Goal: Task Accomplishment & Management: Use online tool/utility

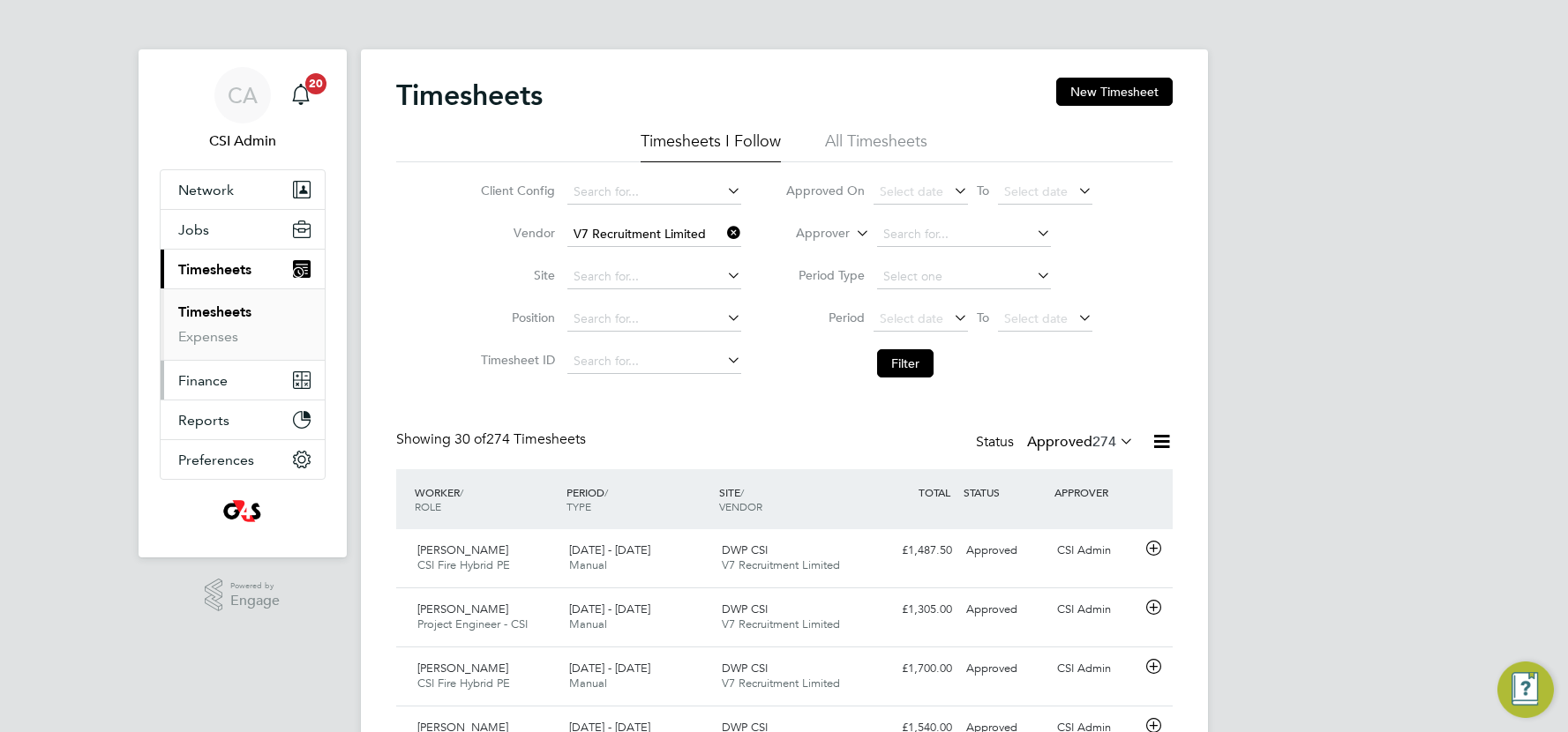
click at [208, 386] on span "Finance" at bounding box center [203, 381] width 50 height 17
click at [225, 354] on link "Invoices & Credit Notes" at bounding box center [233, 360] width 110 height 35
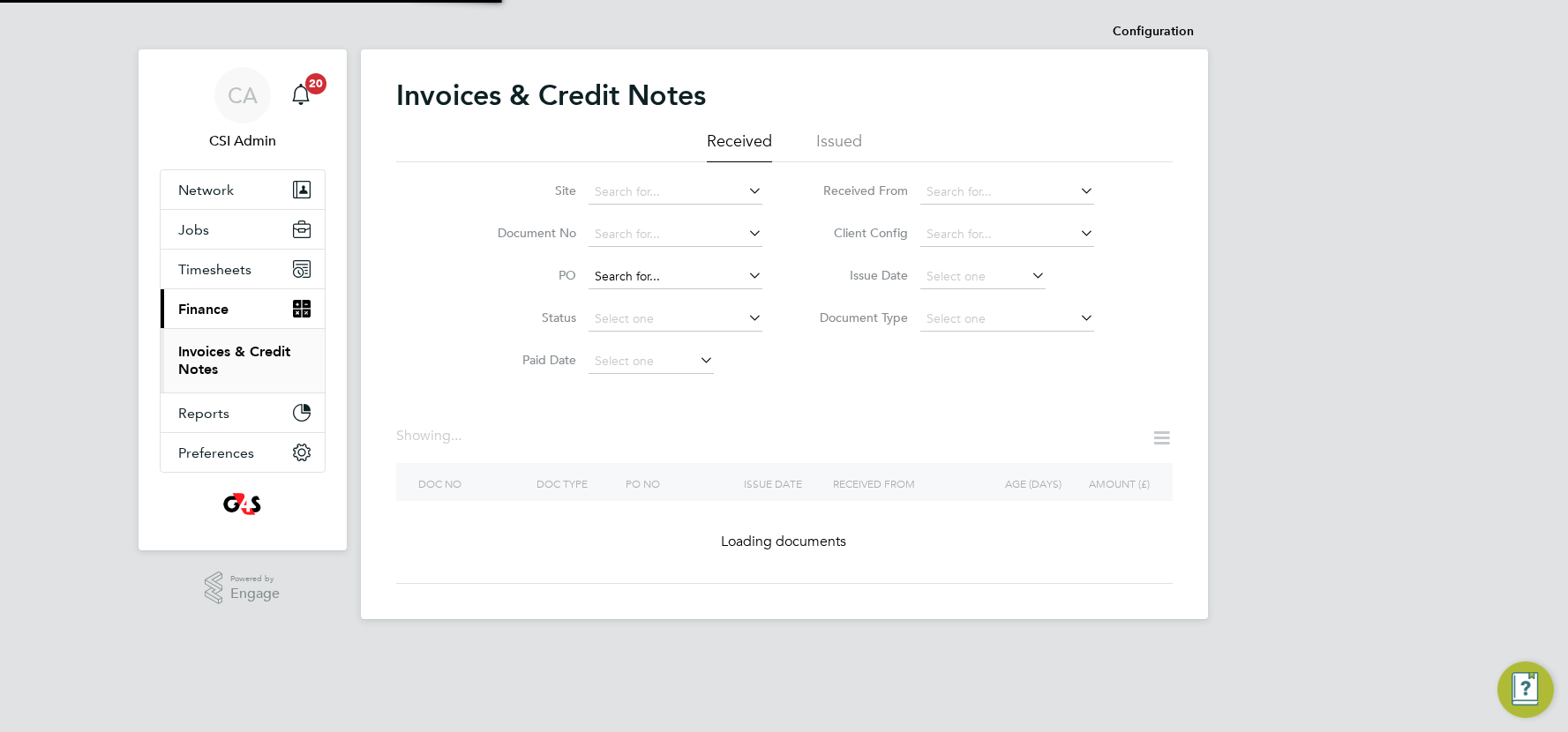
click at [622, 289] on li "PO" at bounding box center [618, 277] width 331 height 42
click at [637, 269] on input at bounding box center [675, 277] width 174 height 24
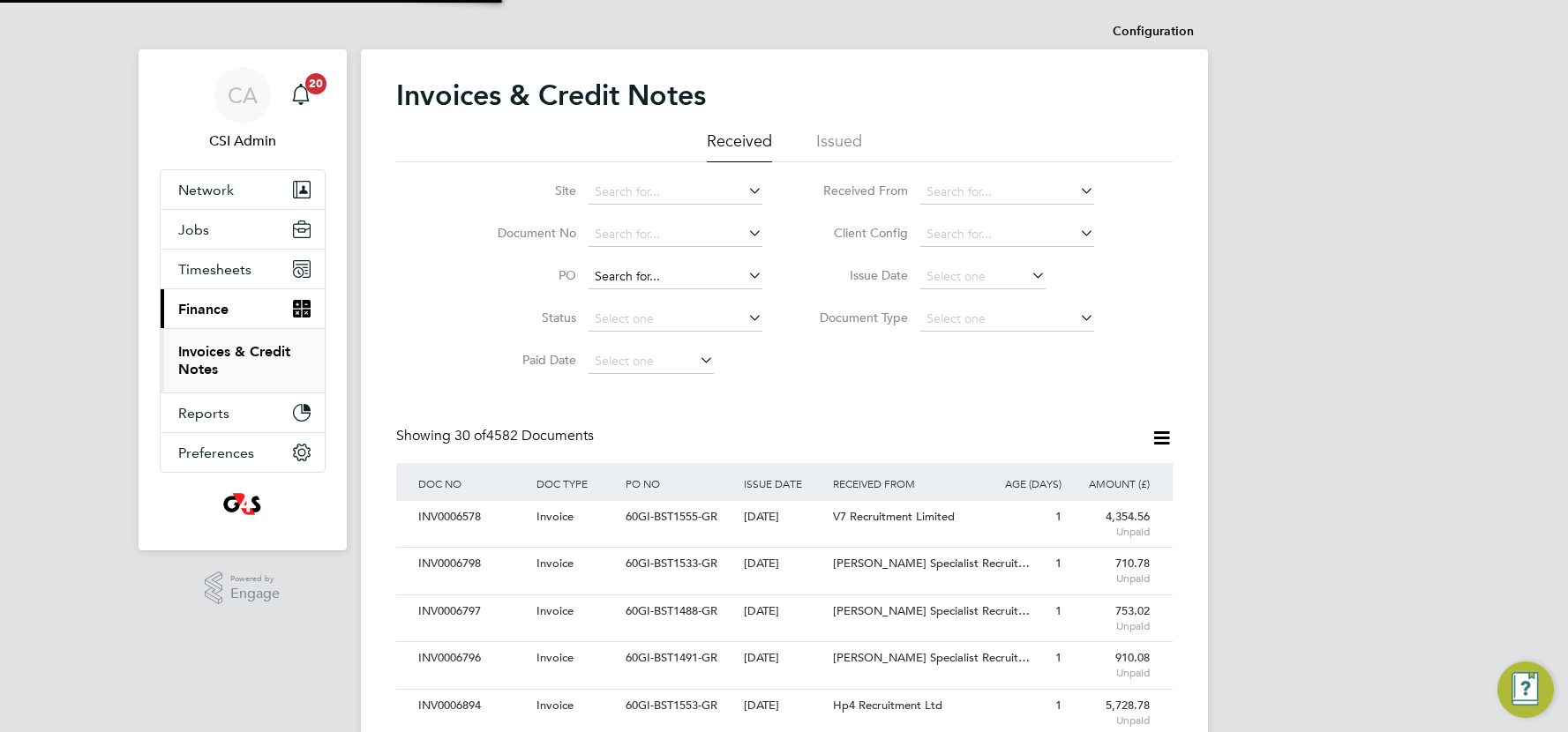
paste input "60GI-BST1550-GR"
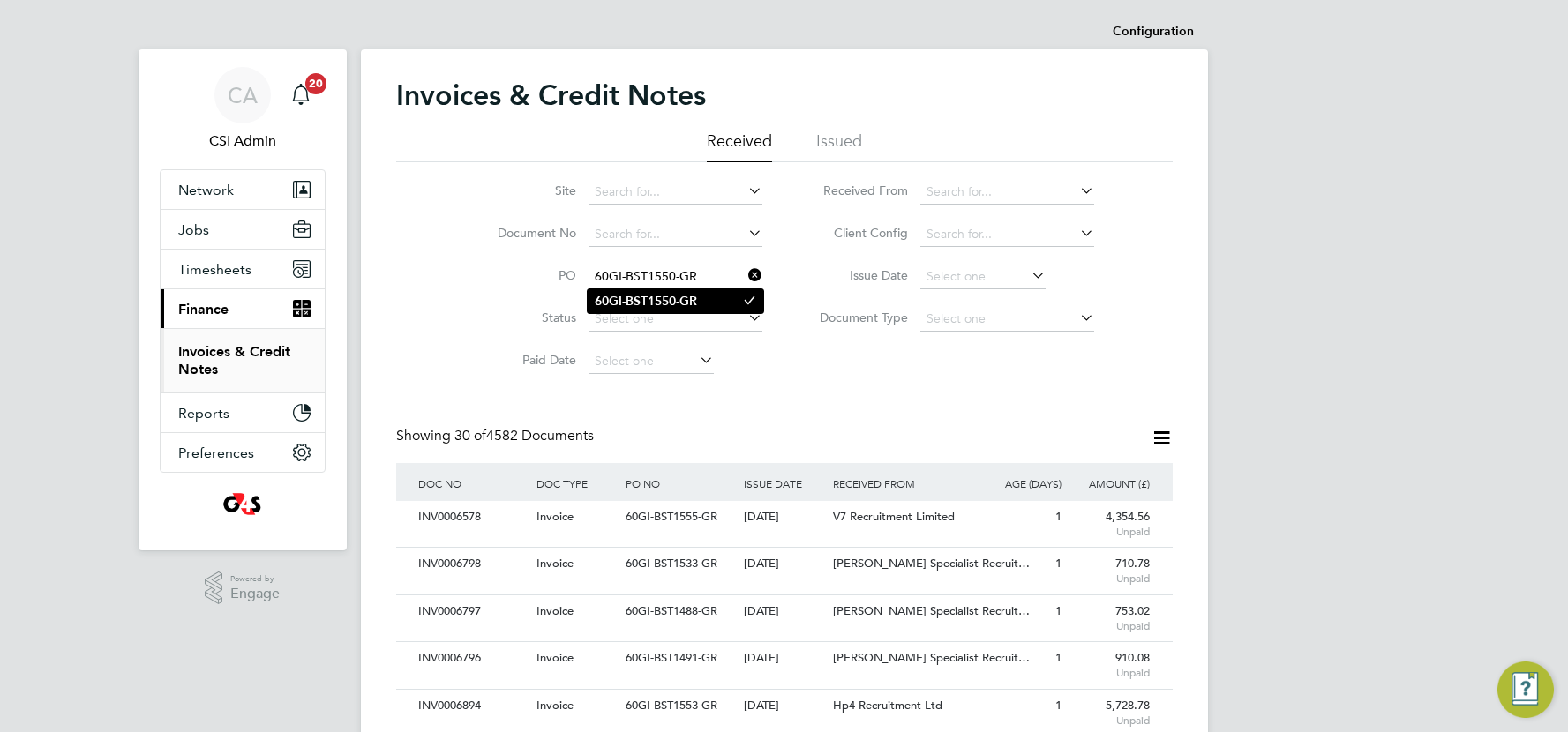
type input "60GI-BST1550-GR"
click at [643, 305] on b "60GI-BST1550-GR" at bounding box center [645, 301] width 102 height 15
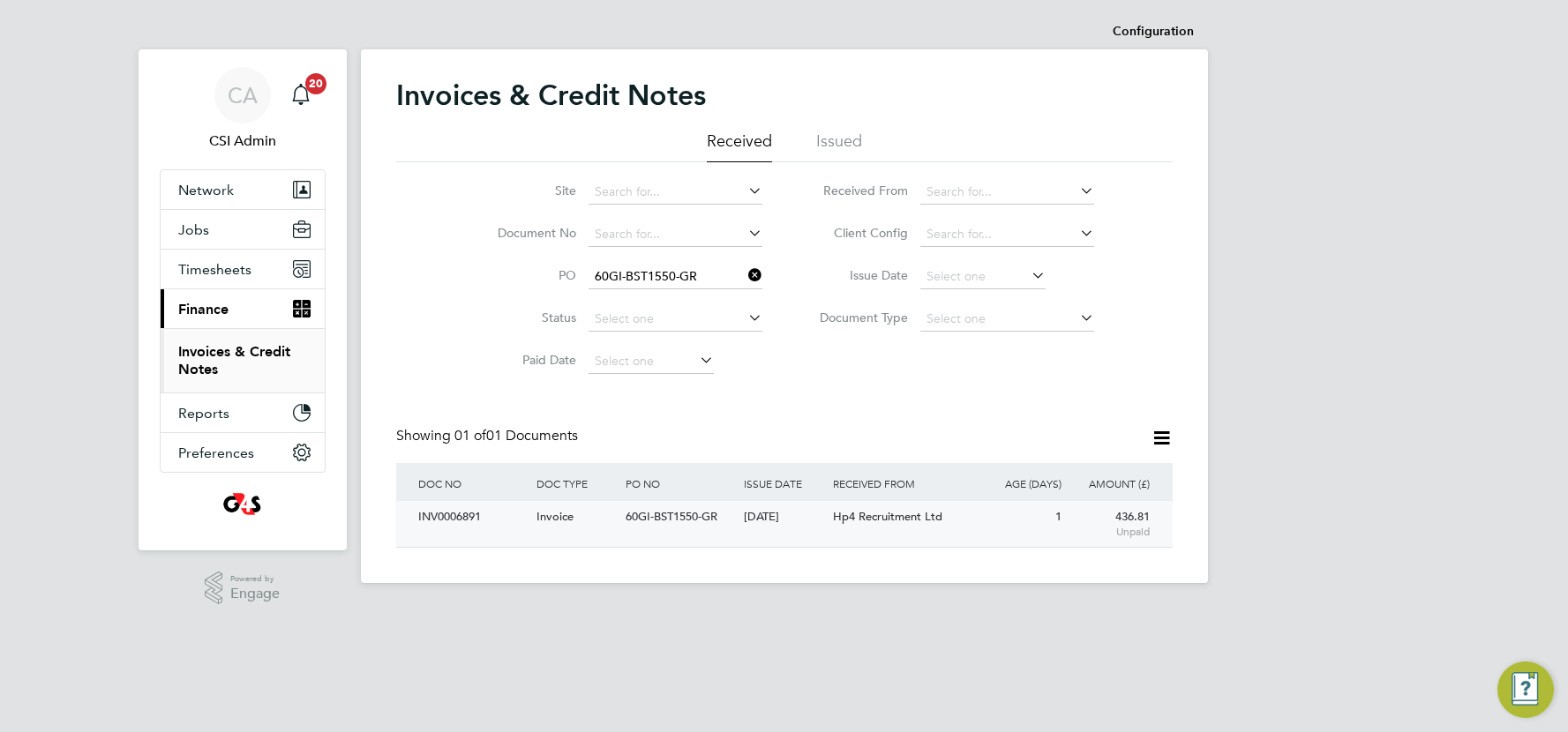
click at [715, 518] on span "60GI-BST1550-GR" at bounding box center [671, 516] width 92 height 15
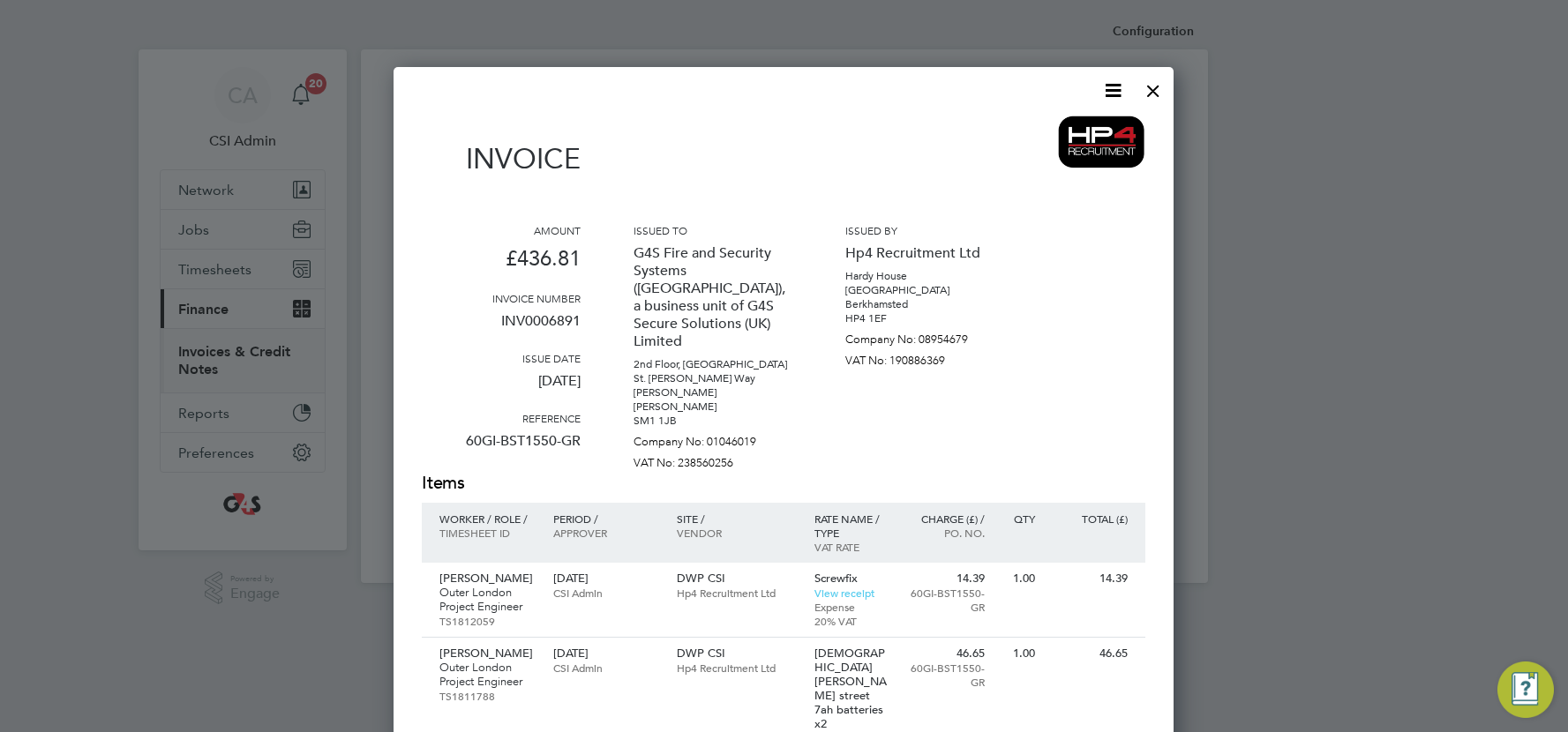
click at [1155, 89] on div at bounding box center [1153, 86] width 32 height 32
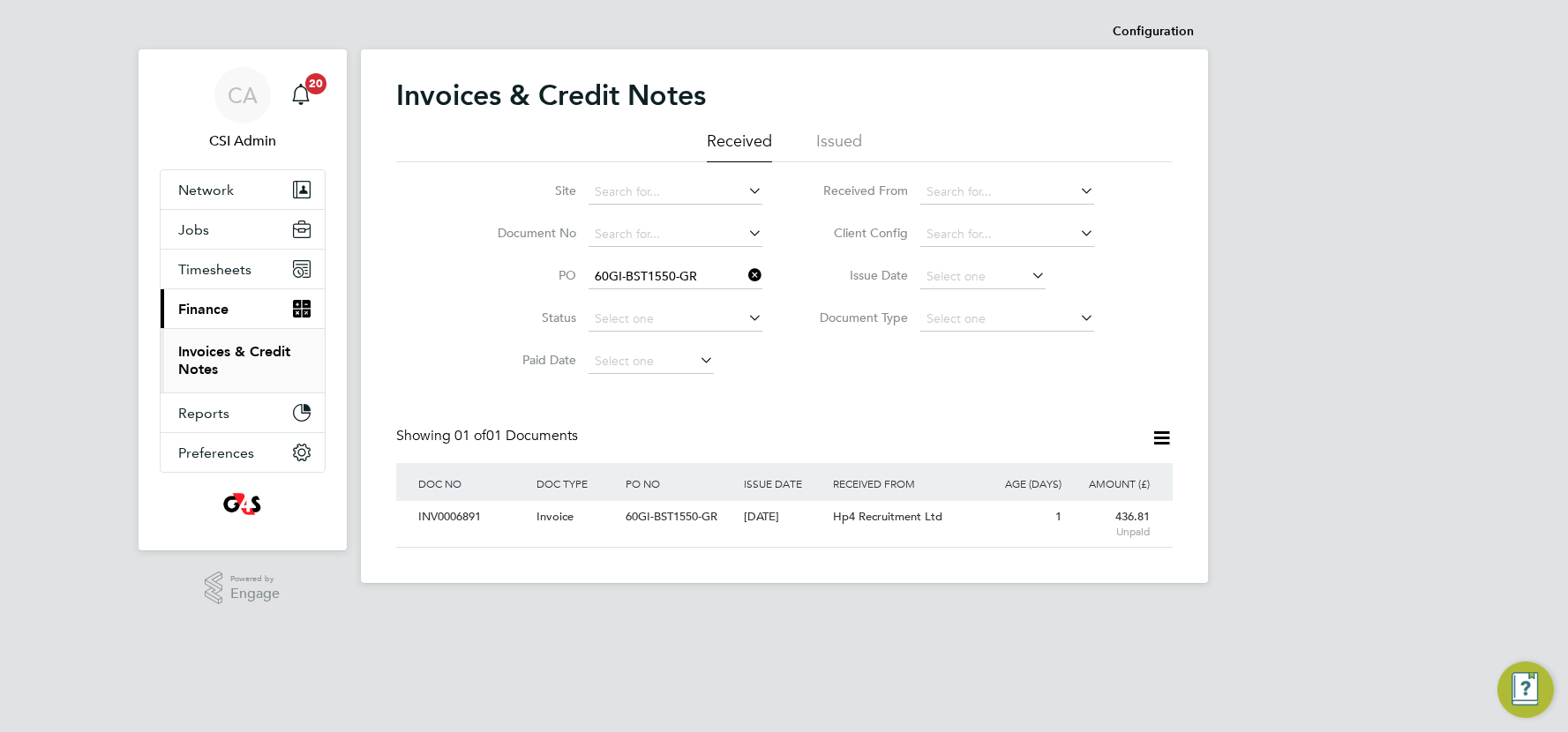
click at [715, 274] on input "60GI-BST1550-GR" at bounding box center [675, 277] width 174 height 24
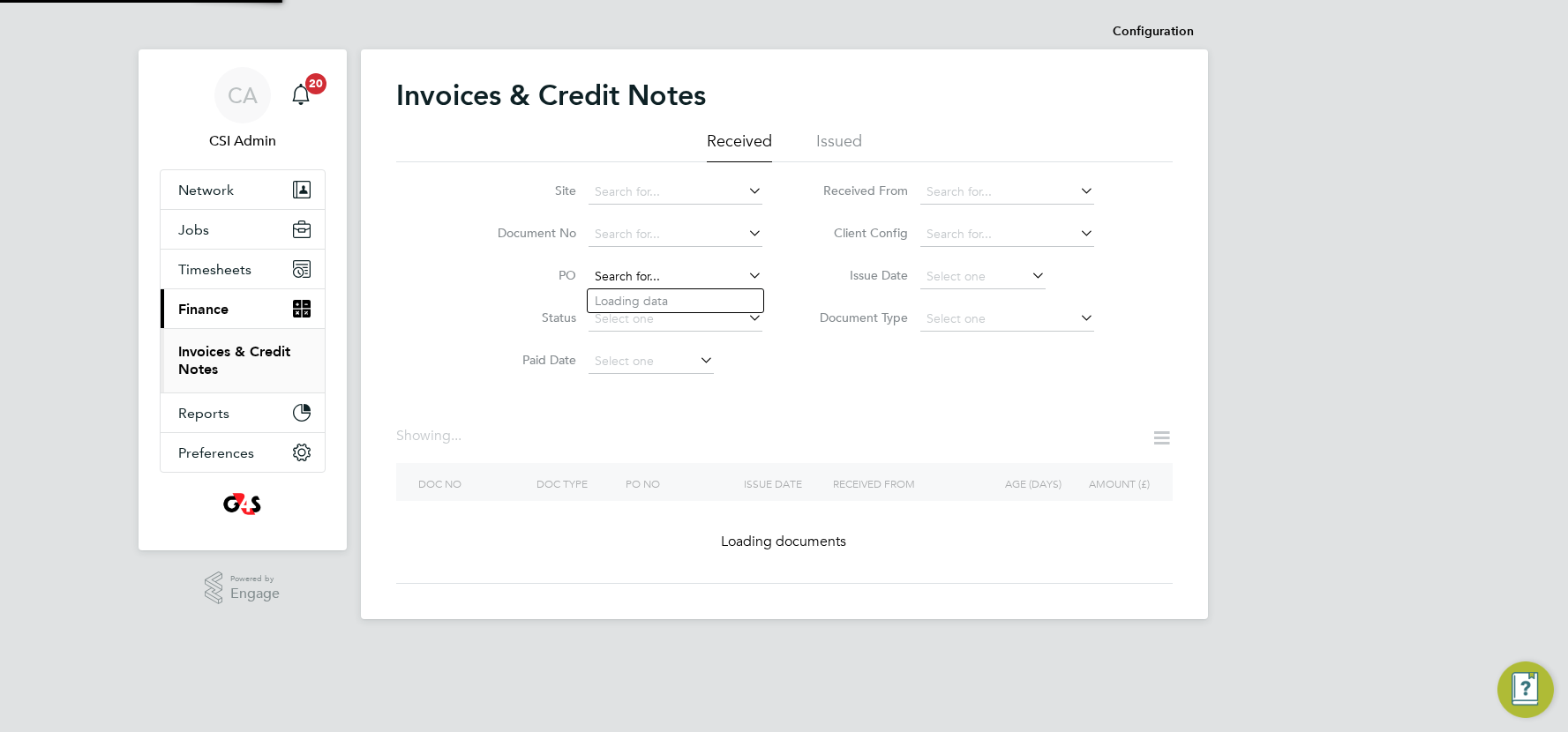
paste input "60GI-BST1553-GR"
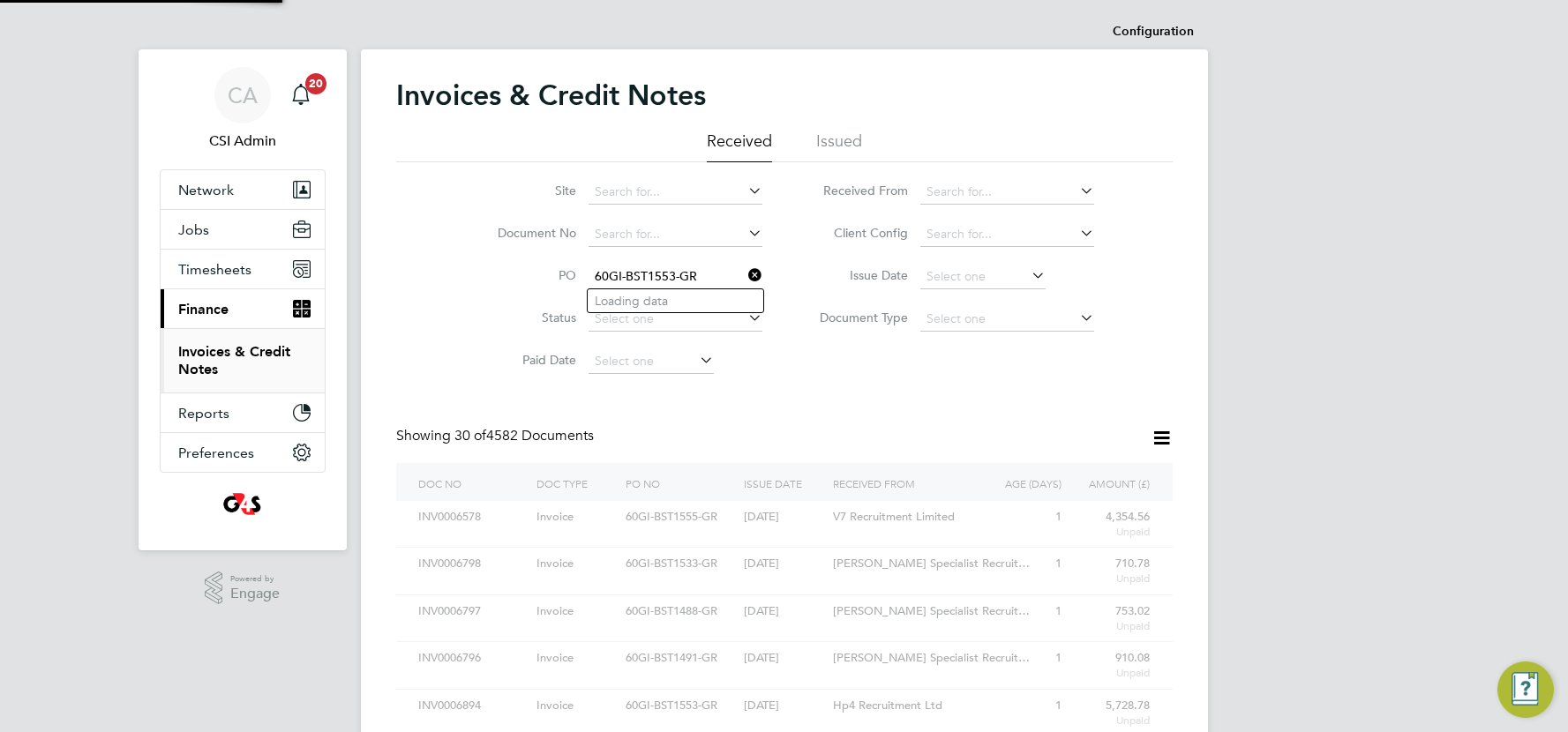
click at [647, 270] on input "60GI-BST1553-GR" at bounding box center [675, 277] width 174 height 24
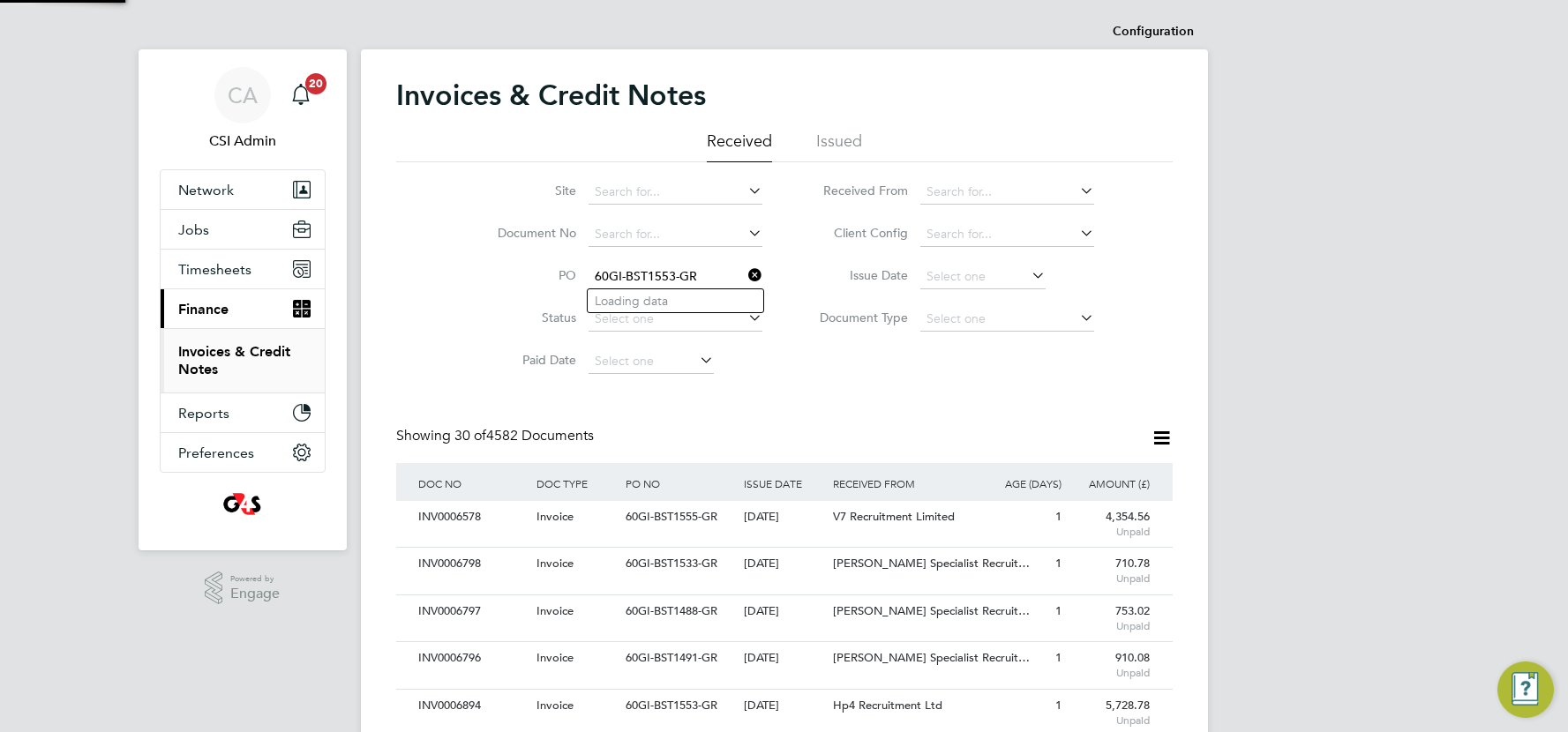
scroll to position [33, 119]
type input "60GI-BST1553-GR"
click at [644, 303] on b "60GI-BST1553-GR" at bounding box center [645, 301] width 102 height 15
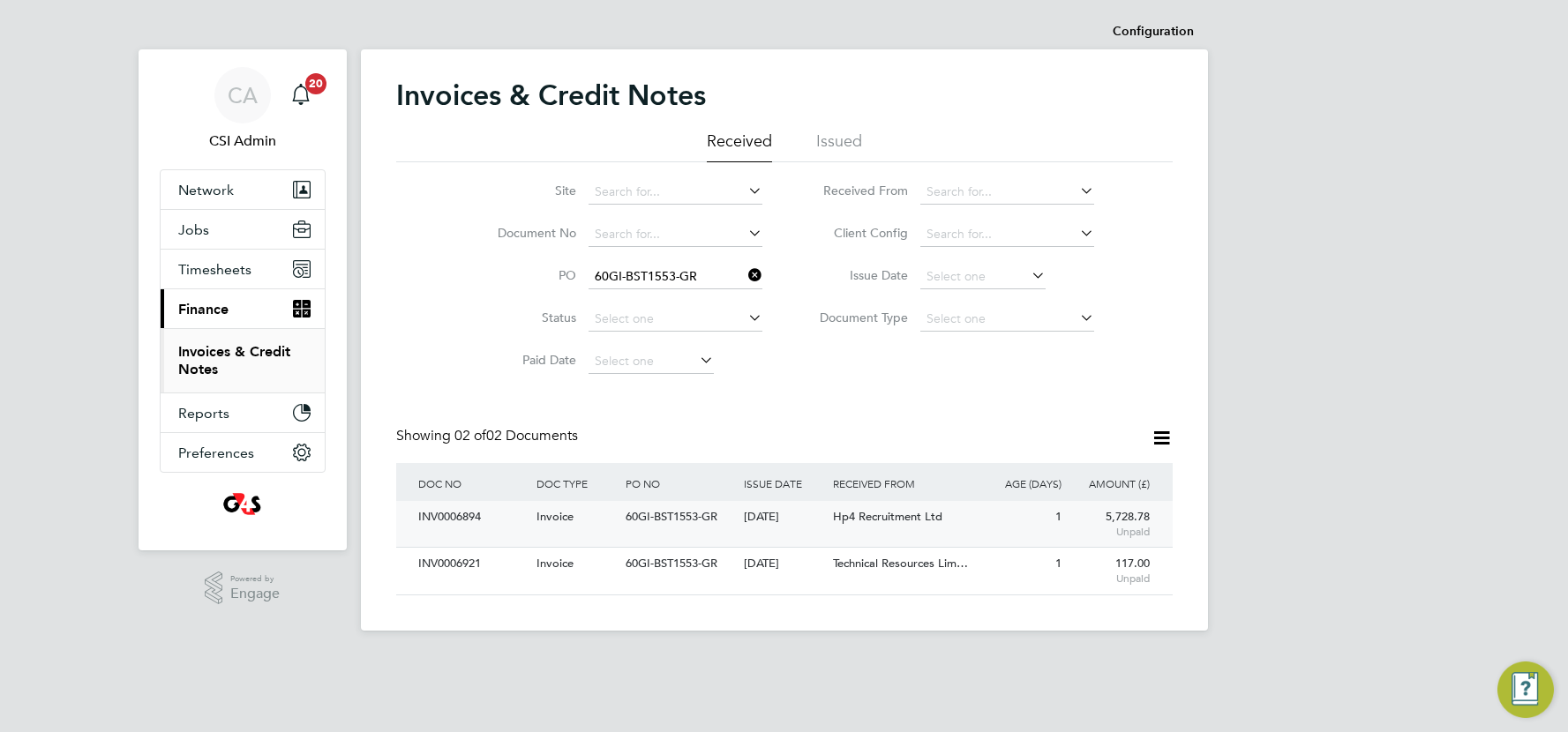
click at [715, 529] on div "60GI-BST1553-GR" at bounding box center [681, 517] width 118 height 33
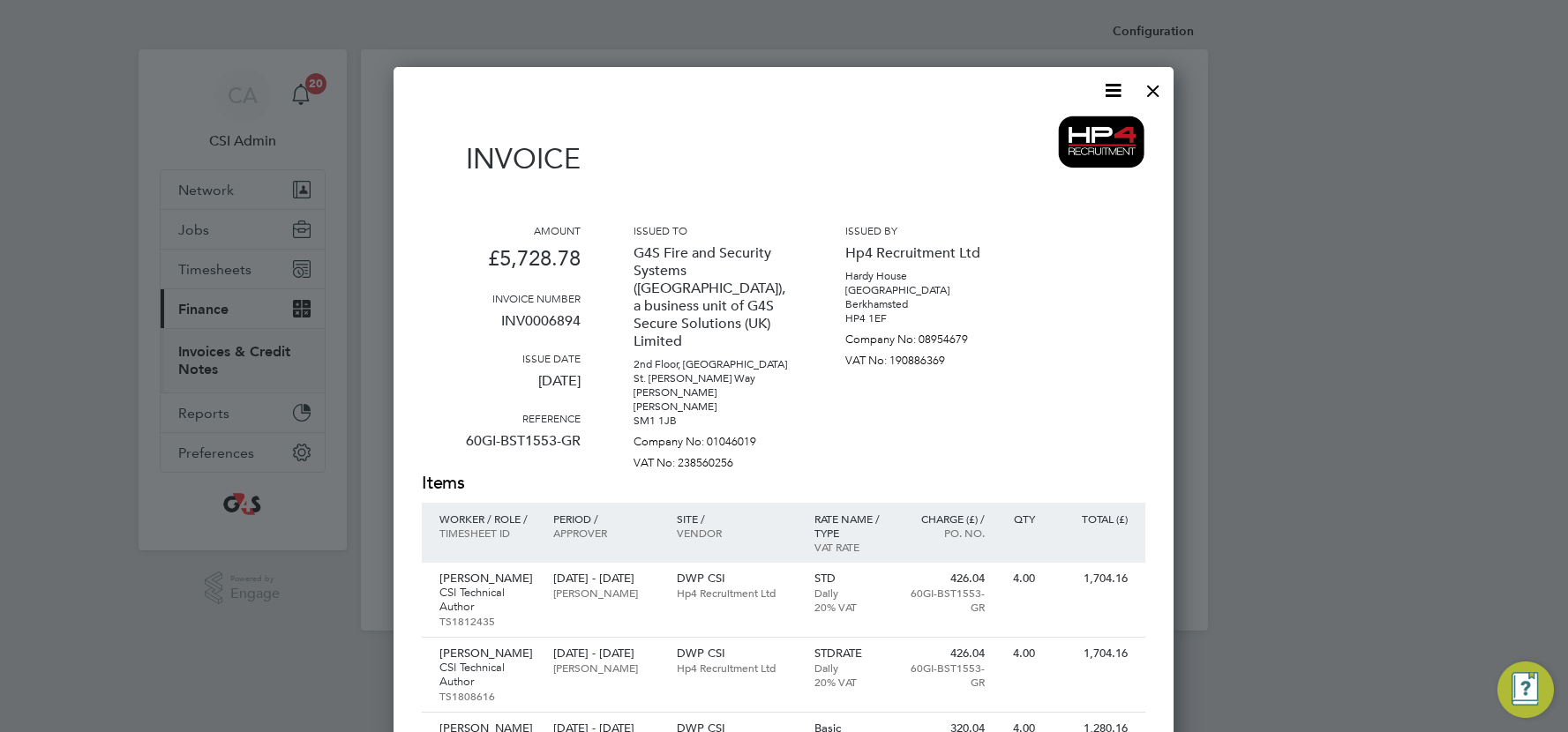
click at [1163, 87] on div at bounding box center [1153, 86] width 32 height 32
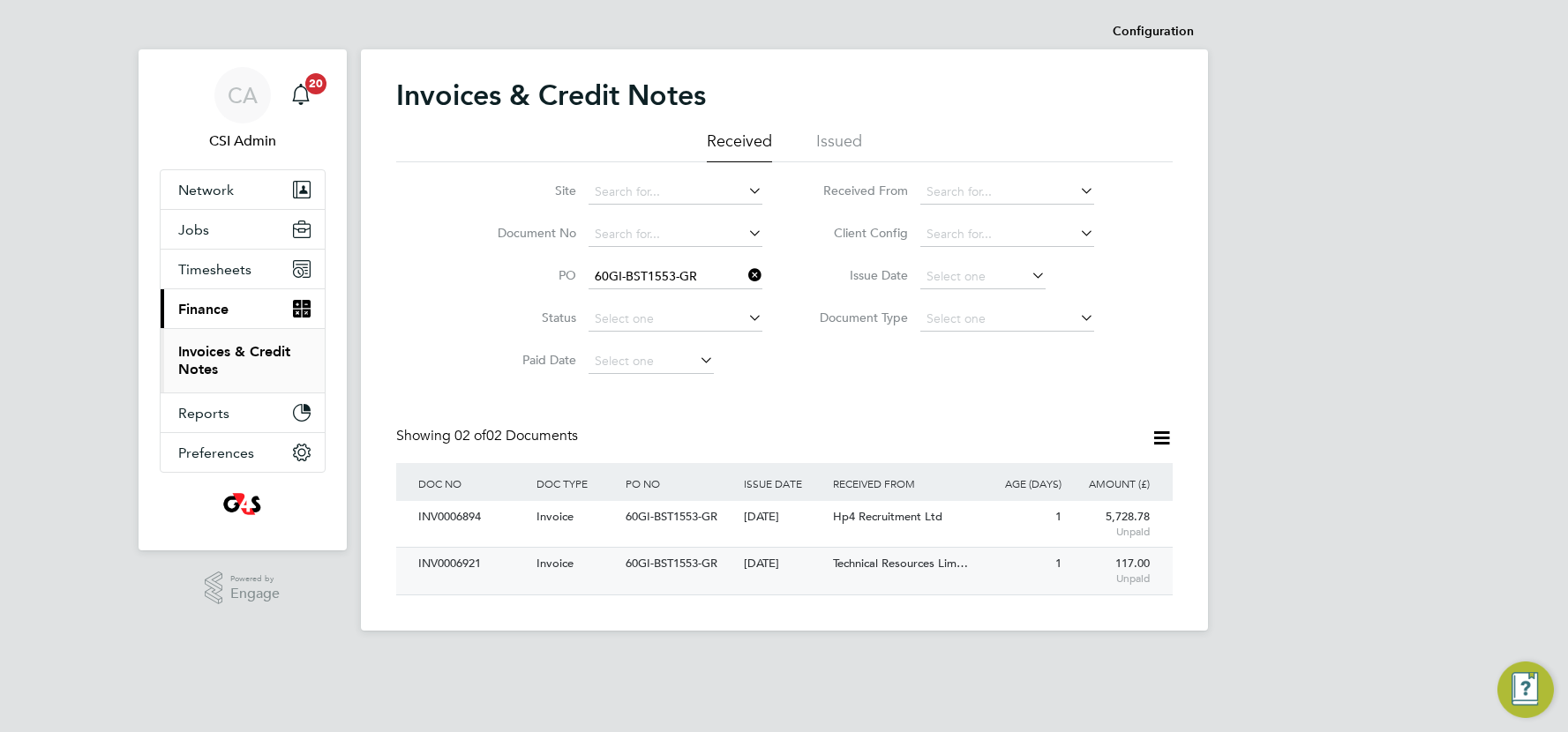
click at [864, 566] on span "Technical Resources Lim…" at bounding box center [900, 563] width 135 height 15
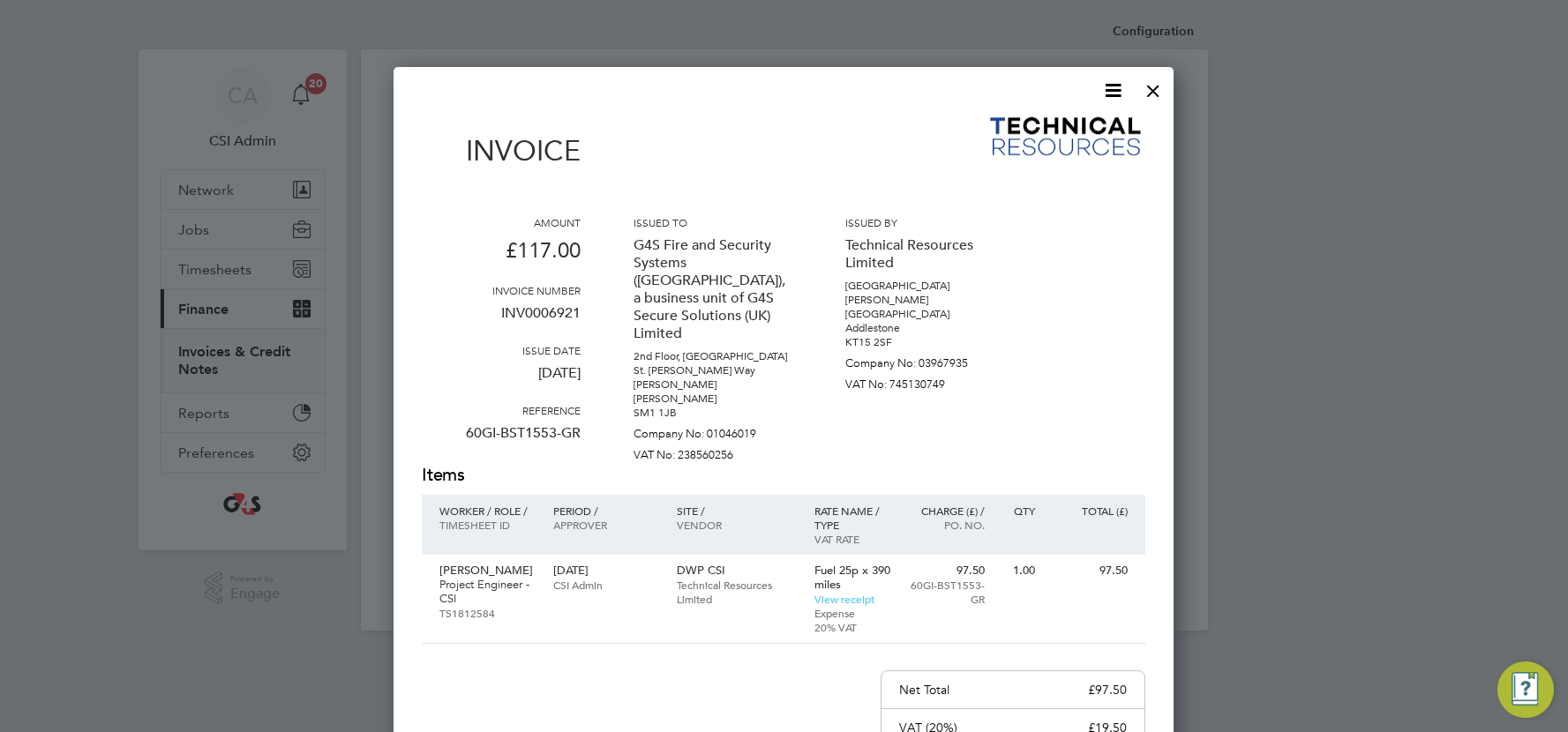
click at [1154, 86] on div at bounding box center [1153, 86] width 32 height 32
